Goal: Information Seeking & Learning: Learn about a topic

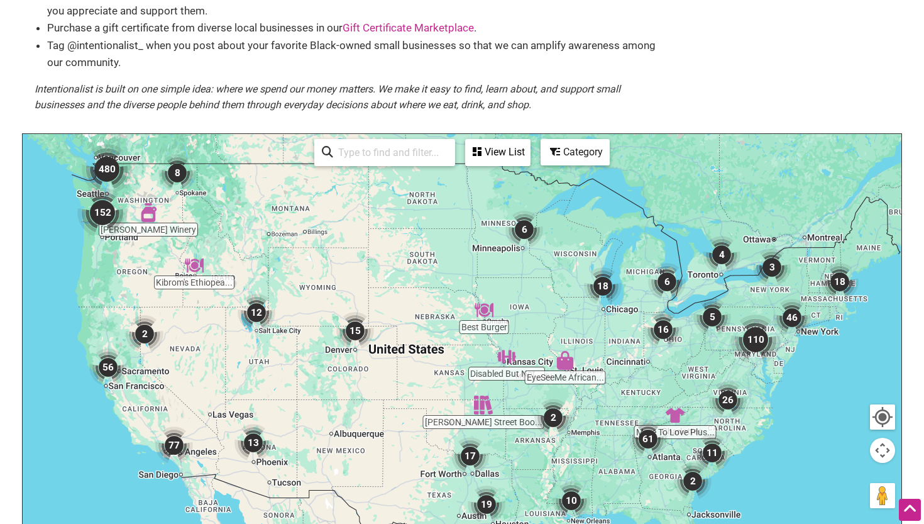
scroll to position [174, 0]
click at [255, 311] on img "12" at bounding box center [257, 313] width 38 height 38
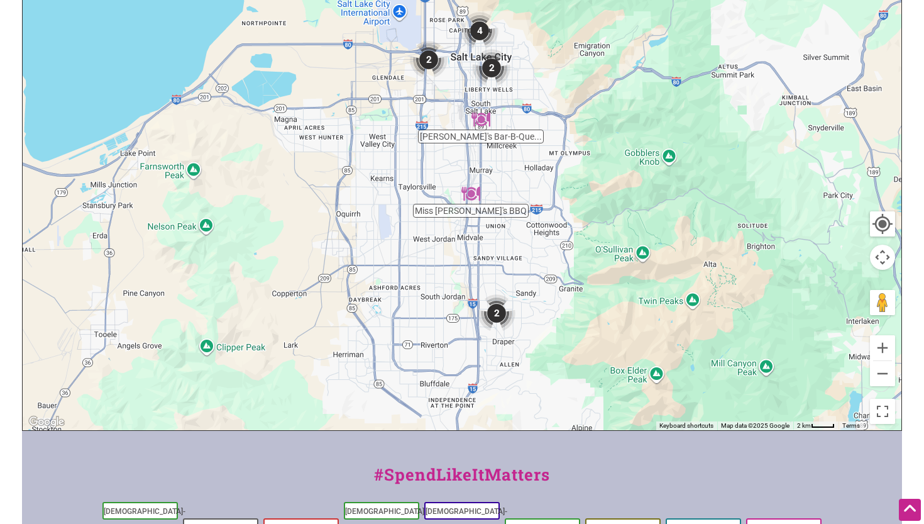
scroll to position [366, 0]
click at [493, 67] on img "2" at bounding box center [492, 69] width 38 height 38
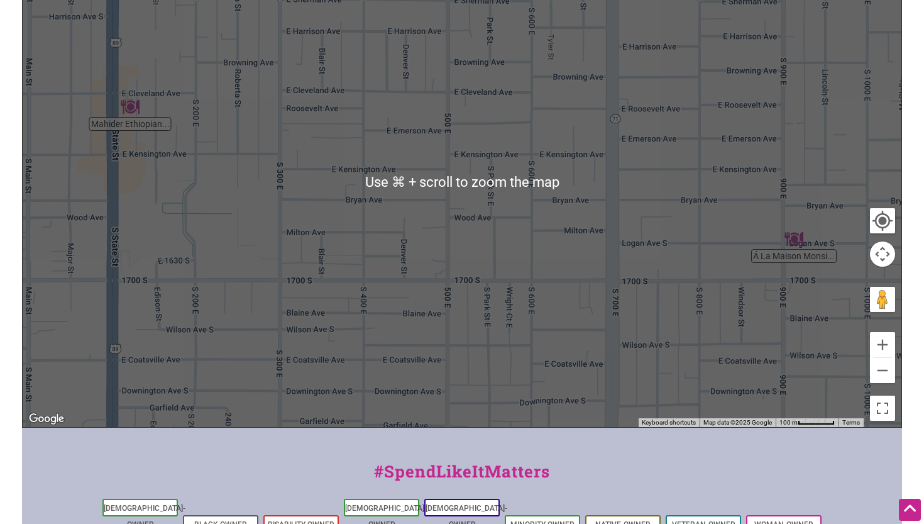
scroll to position [374, 0]
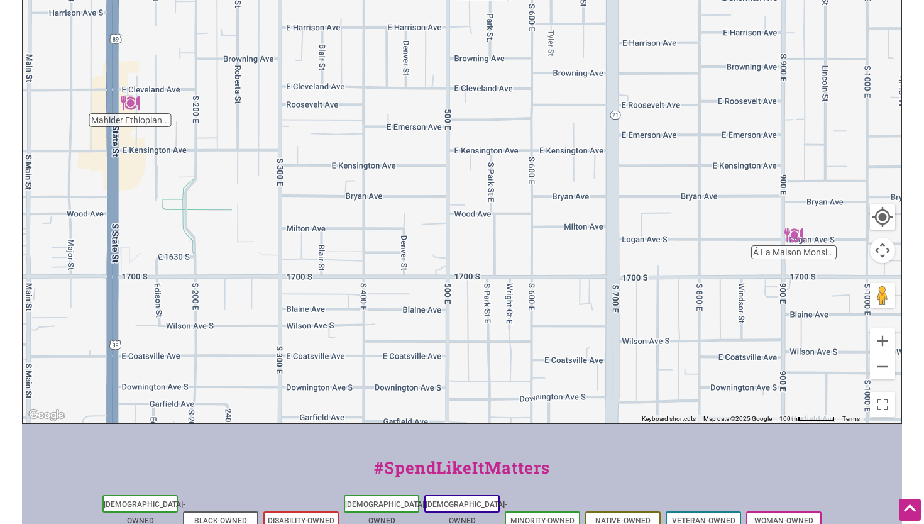
click at [444, 170] on div "To navigate, press the arrow keys." at bounding box center [462, 178] width 879 height 489
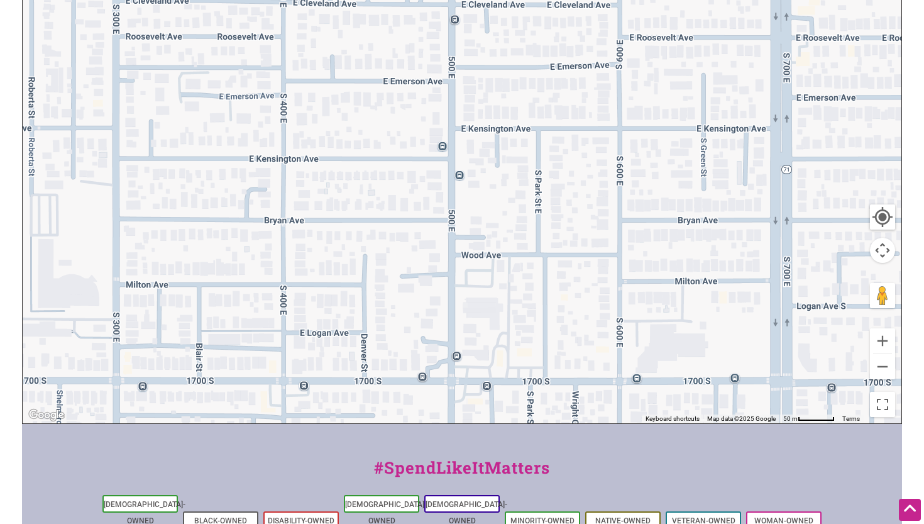
click at [444, 170] on div "To navigate, press the arrow keys." at bounding box center [462, 178] width 879 height 489
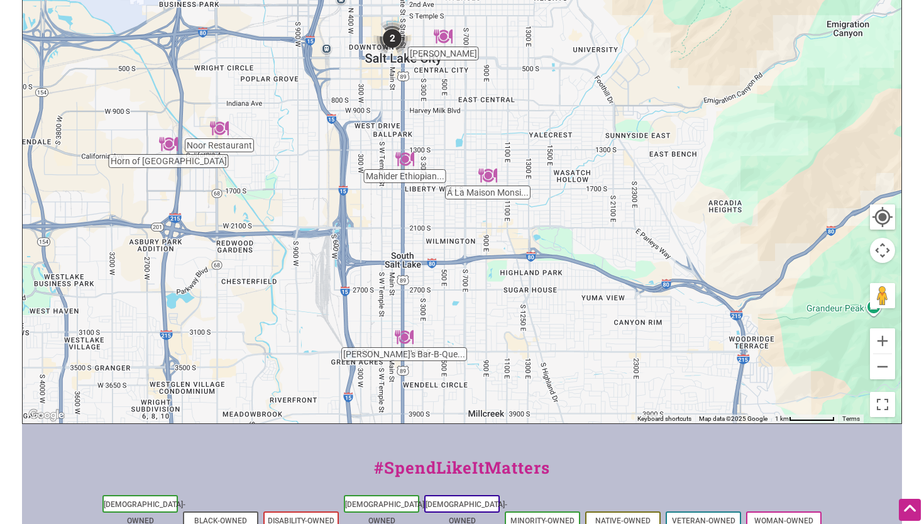
click at [394, 34] on img "2" at bounding box center [392, 38] width 38 height 38
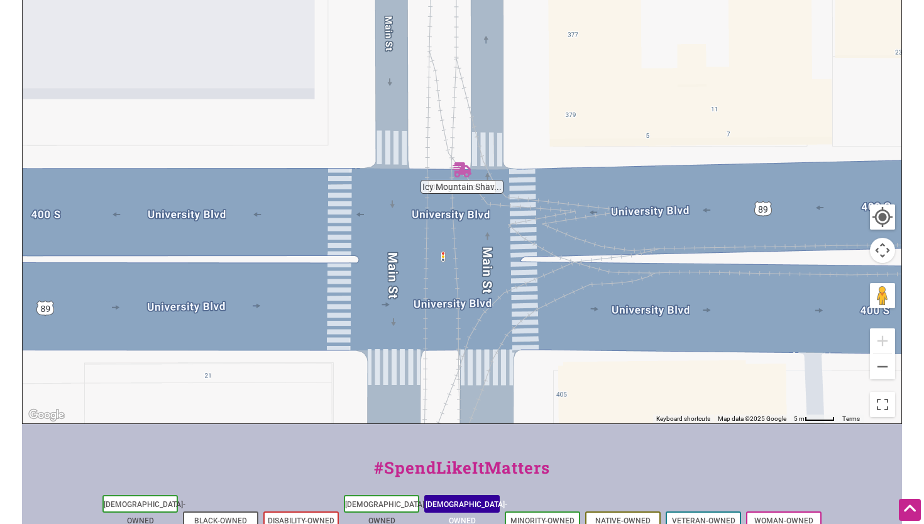
click at [468, 500] on link "[DEMOGRAPHIC_DATA]-Owned" at bounding box center [467, 512] width 82 height 25
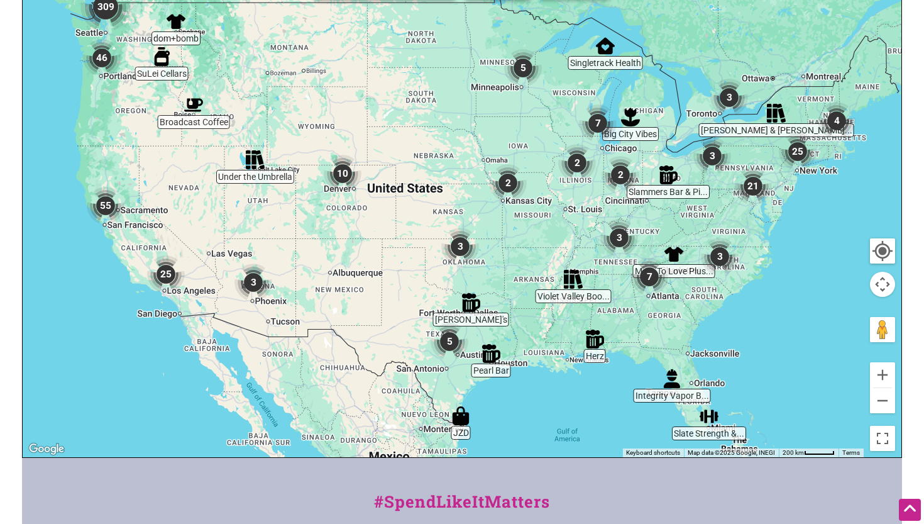
scroll to position [306, 0]
click at [252, 150] on img "Under the Umbrella" at bounding box center [255, 159] width 19 height 19
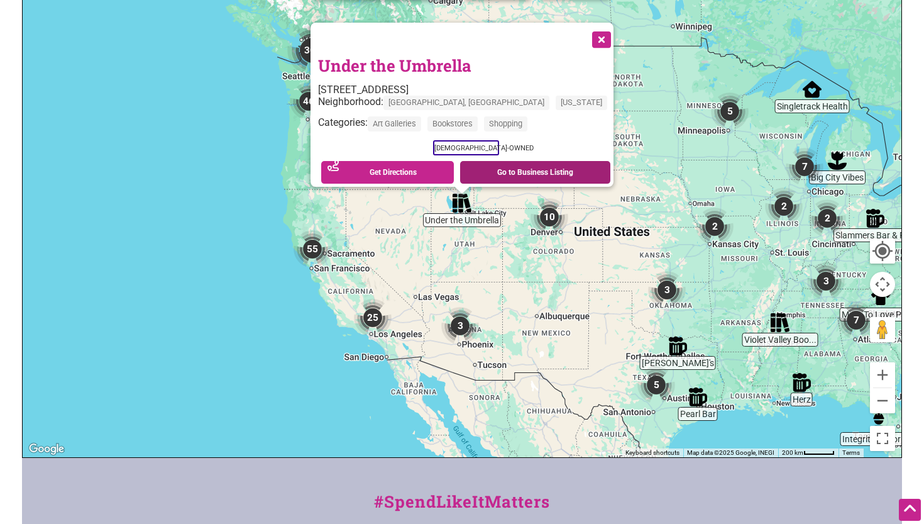
click at [505, 161] on link "Go to Business Listing" at bounding box center [535, 172] width 150 height 23
click at [585, 23] on button "Close" at bounding box center [600, 38] width 31 height 31
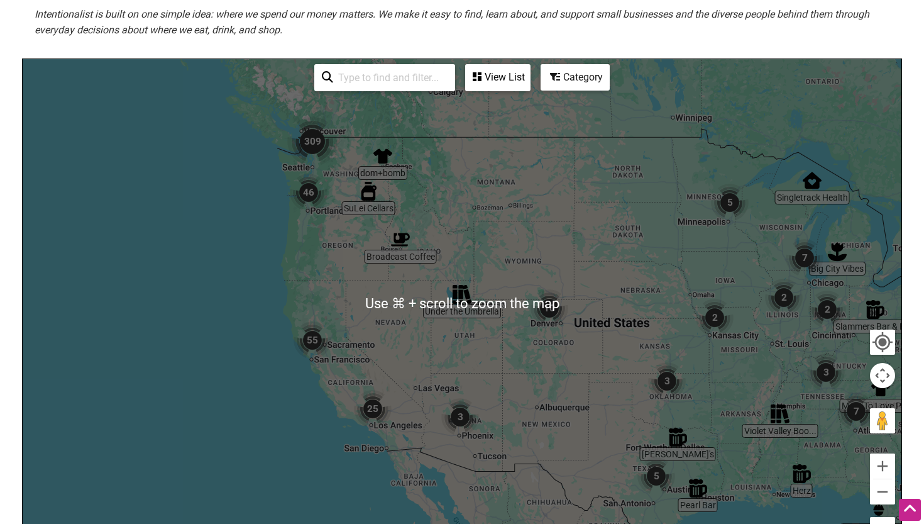
scroll to position [214, 0]
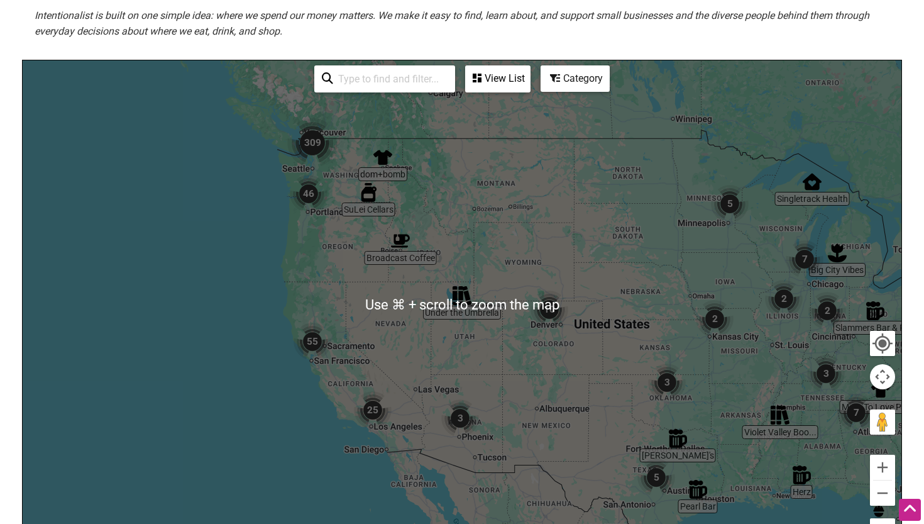
click at [660, 287] on div "To navigate, press the arrow keys." at bounding box center [462, 304] width 879 height 489
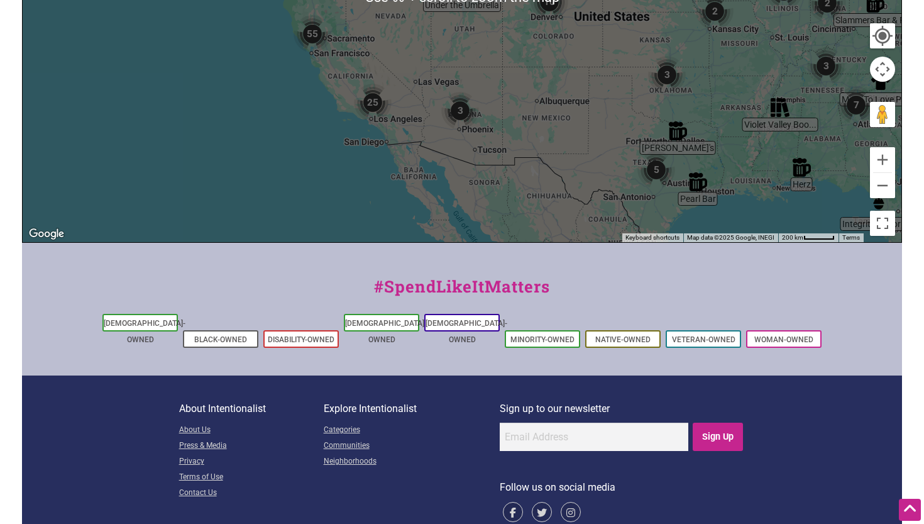
scroll to position [521, 0]
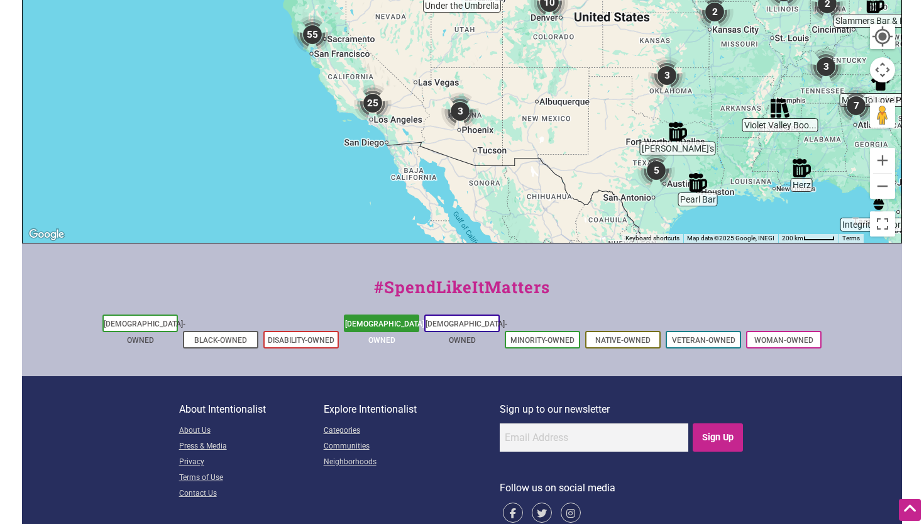
click at [403, 319] on link "[DEMOGRAPHIC_DATA]-Owned" at bounding box center [386, 331] width 82 height 25
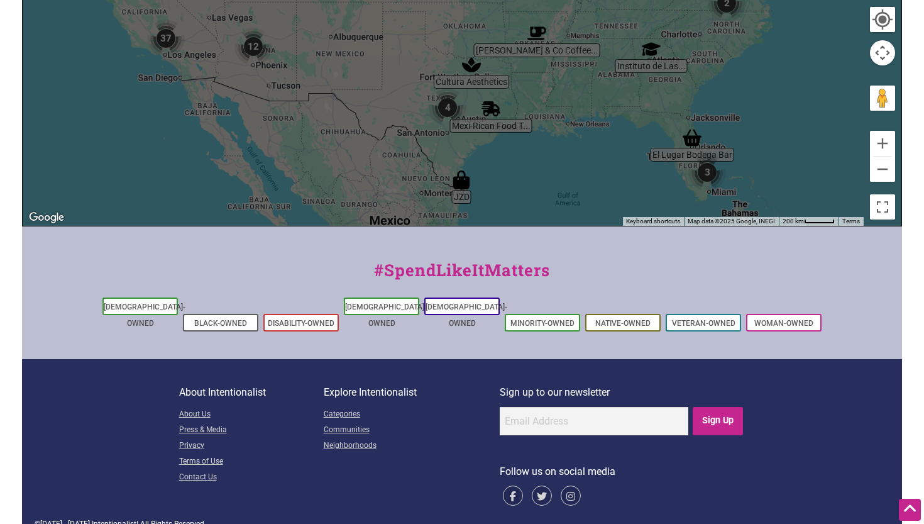
scroll to position [521, 0]
click at [553, 319] on link "Minority-Owned" at bounding box center [542, 323] width 64 height 9
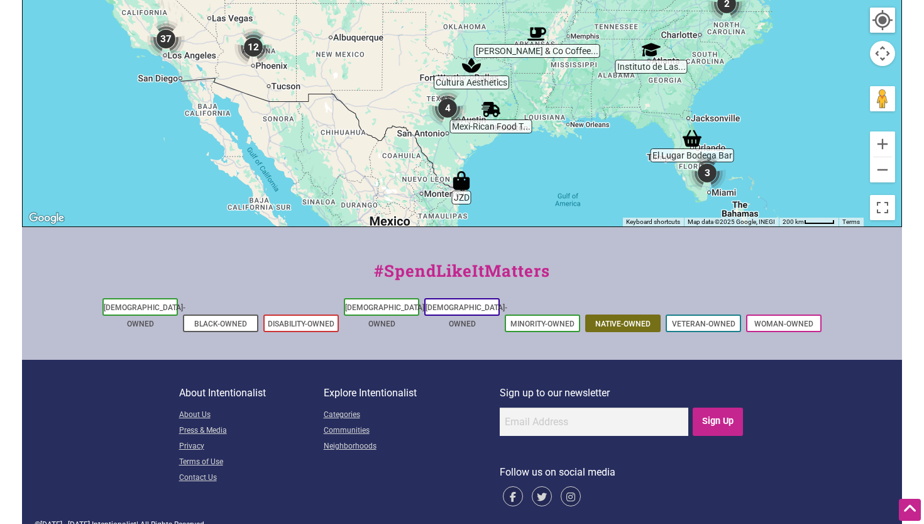
click at [617, 319] on link "Native-Owned" at bounding box center [622, 323] width 55 height 9
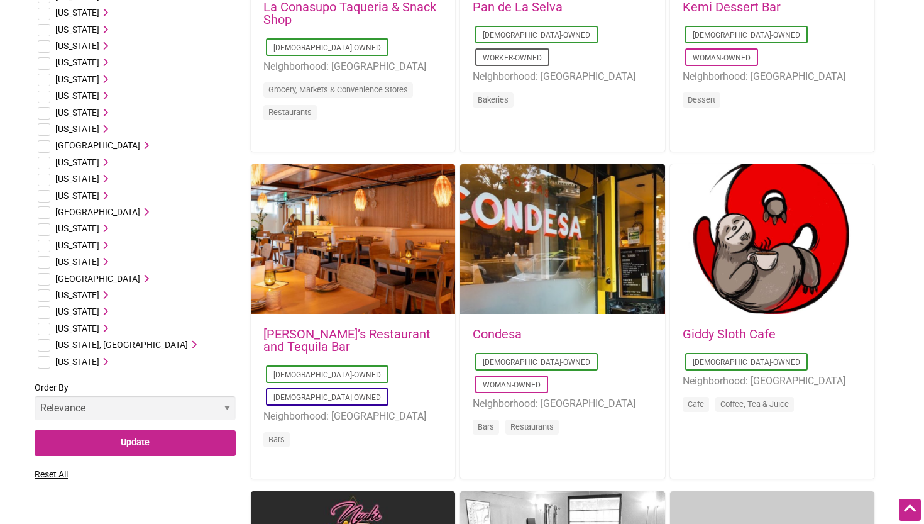
scroll to position [193, 0]
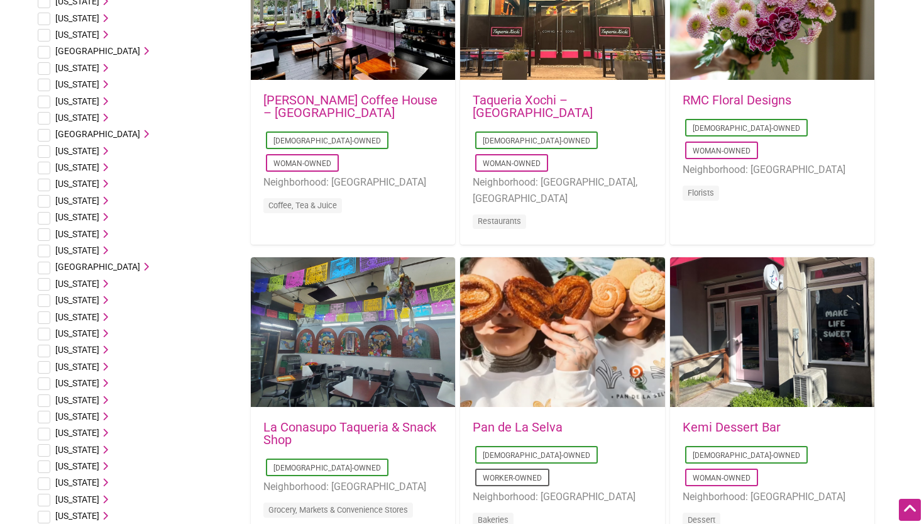
click at [43, 84] on input "checkbox" at bounding box center [44, 85] width 13 height 13
checkbox input "true"
click at [99, 85] on icon at bounding box center [103, 84] width 9 height 9
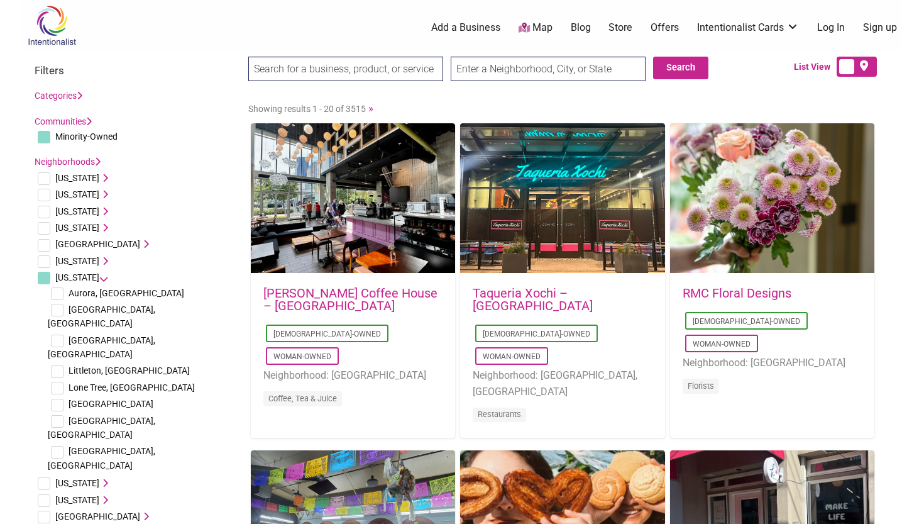
scroll to position [0, 0]
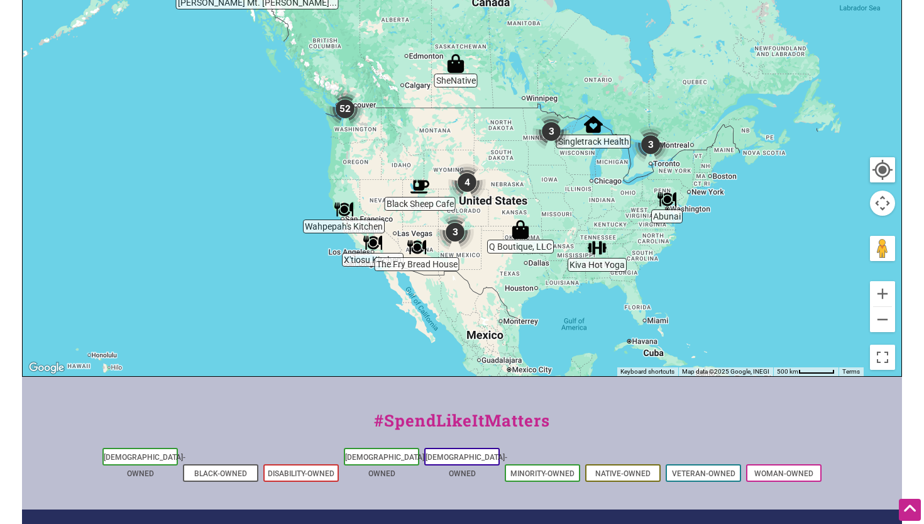
scroll to position [372, 0]
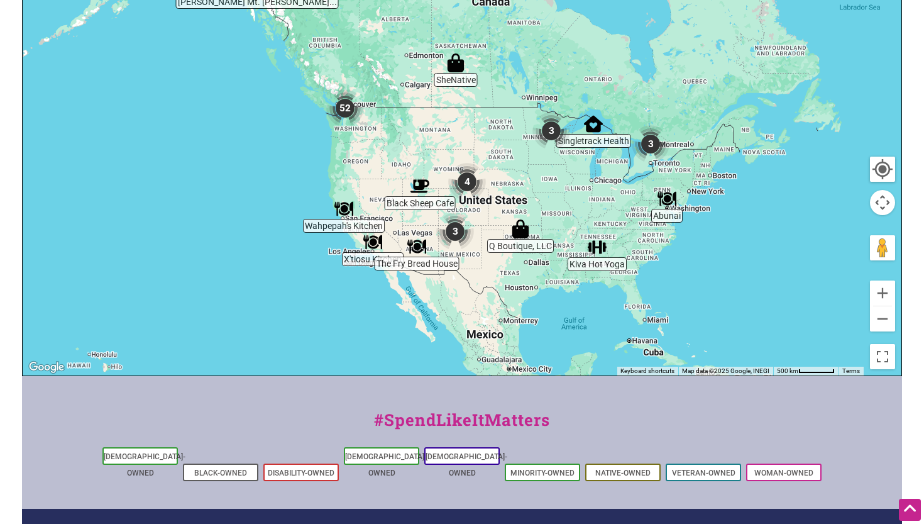
click at [419, 185] on img "Black Sheep Cafe" at bounding box center [420, 186] width 19 height 19
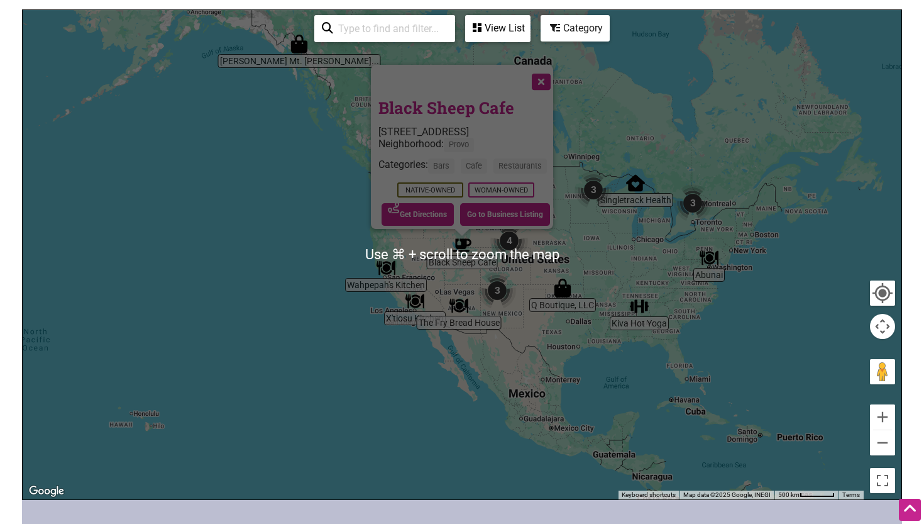
scroll to position [247, 0]
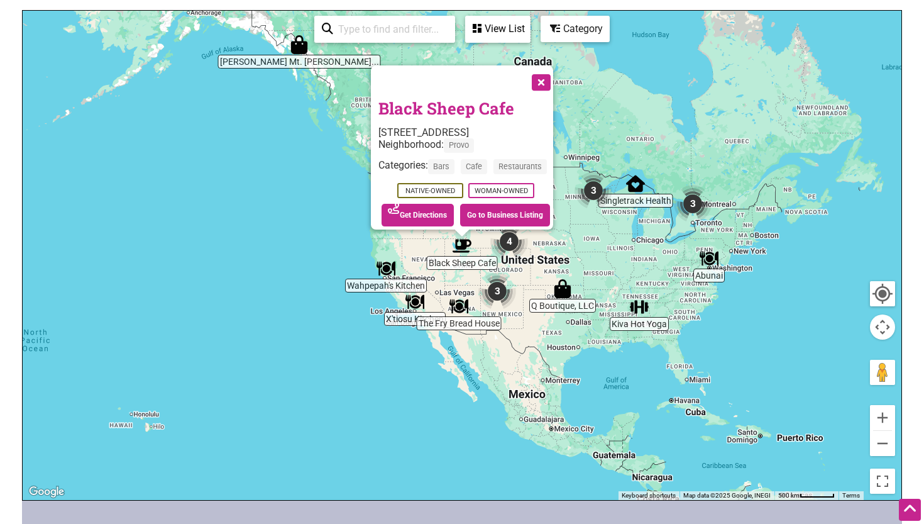
click at [550, 75] on button "Close" at bounding box center [539, 80] width 31 height 31
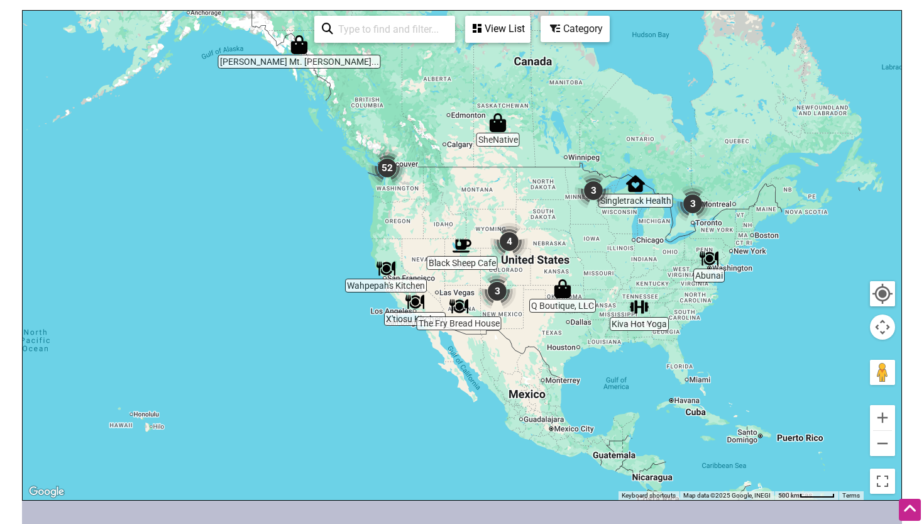
click at [510, 237] on img "4" at bounding box center [509, 242] width 38 height 38
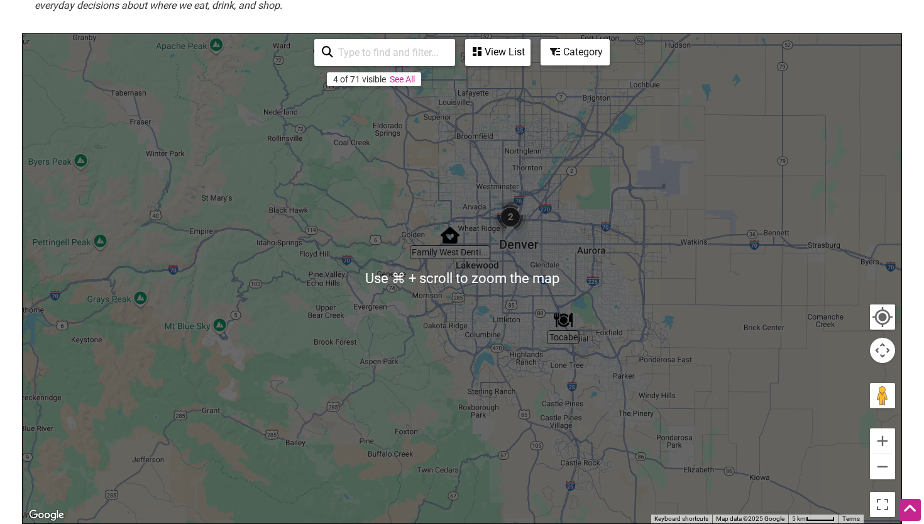
scroll to position [219, 0]
